Goal: Information Seeking & Learning: Learn about a topic

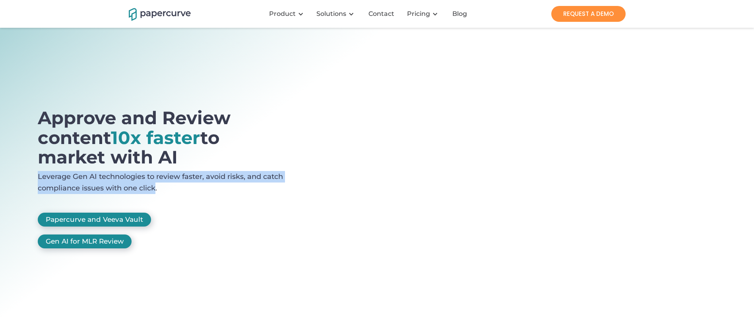
drag, startPoint x: 35, startPoint y: 170, endPoint x: 155, endPoint y: 184, distance: 120.8
click at [155, 184] on section "Approve and Review content 10x faster to market with AI Leverage Gen AI technol…" at bounding box center [377, 175] width 754 height 294
copy p "Leverage Gen AI technologies to review faster, avoid risks, and catch complianc…"
click at [116, 235] on link "Gen AI for MLR Review" at bounding box center [85, 242] width 94 height 14
click at [189, 175] on p "Leverage Gen AI technologies to review faster, avoid risks, and catch complianc…" at bounding box center [171, 184] width 266 height 27
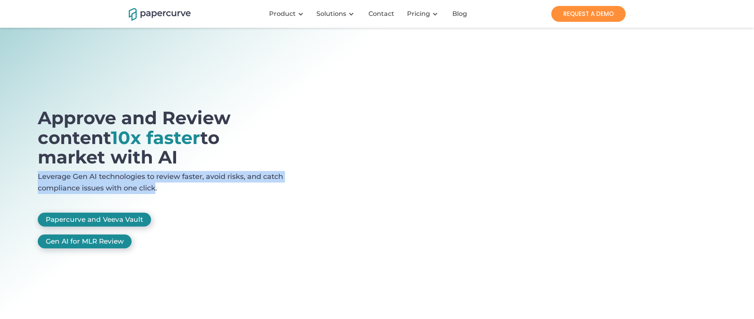
click at [15, 172] on section "Approve and Review content 10x faster to market with AI Leverage Gen AI technol…" at bounding box center [377, 175] width 754 height 294
drag, startPoint x: 35, startPoint y: 175, endPoint x: 157, endPoint y: 190, distance: 122.9
click at [157, 190] on section "Approve and Review content 10x faster to market with AI Leverage Gen AI technol…" at bounding box center [377, 175] width 754 height 294
copy p "Leverage Gen AI technologies to review faster, avoid risks, and catch complianc…"
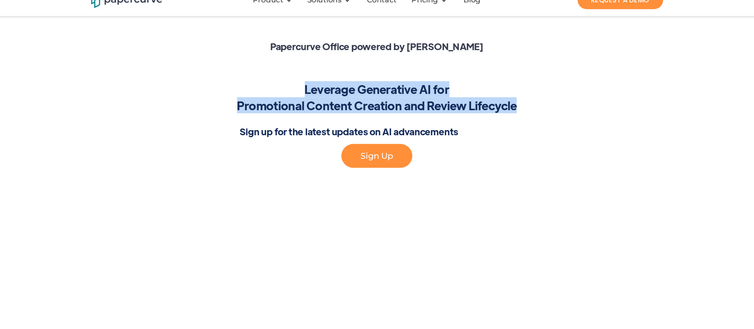
drag, startPoint x: 315, startPoint y: 102, endPoint x: 503, endPoint y: 126, distance: 189.1
click at [503, 126] on div "Papercurve Office powered by Paige AI Leverage Generative AI for Promotional Co…" at bounding box center [377, 91] width 497 height 183
copy div "Leverage Generative AI for Promotional Content Creation and Review Lifecycle"
